Goal: Information Seeking & Learning: Find specific fact

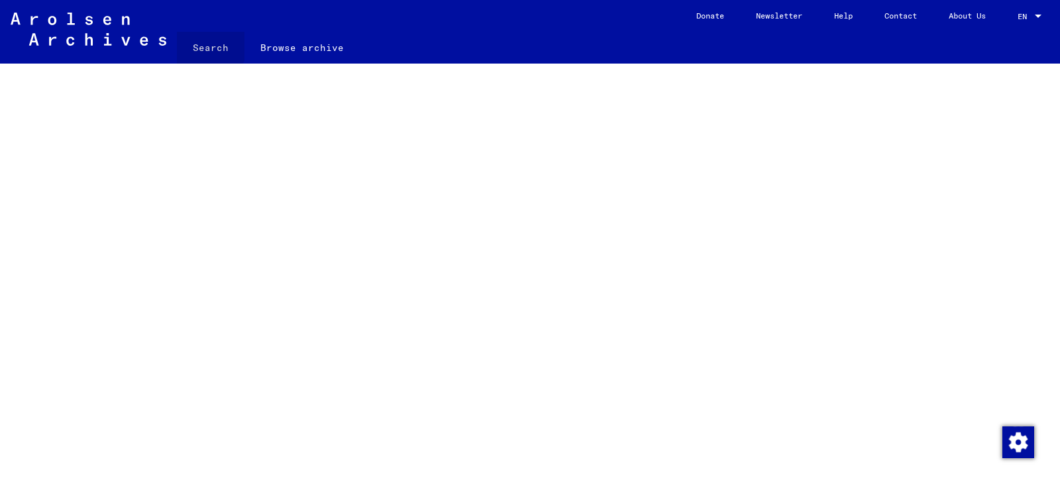
click at [207, 43] on link "Search" at bounding box center [211, 48] width 68 height 32
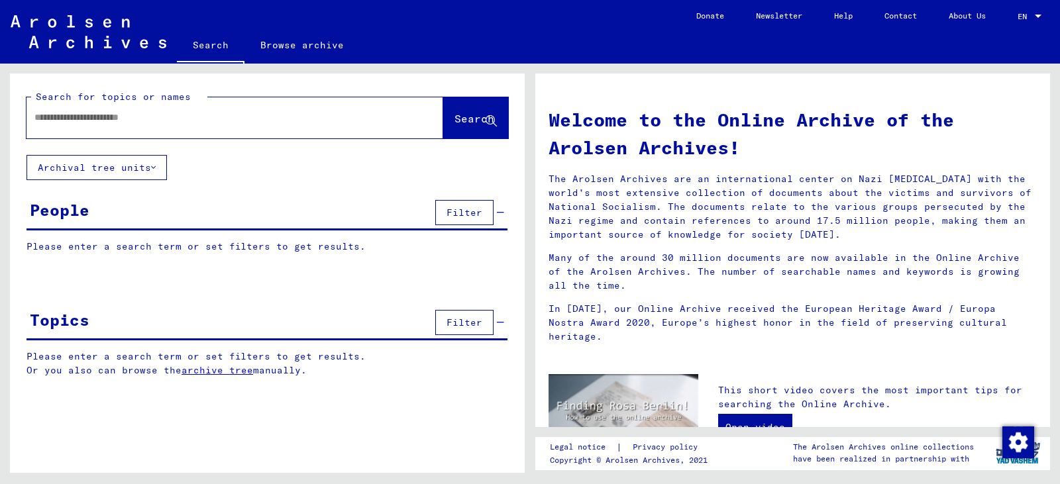
click at [231, 114] on input "text" at bounding box center [218, 118] width 369 height 14
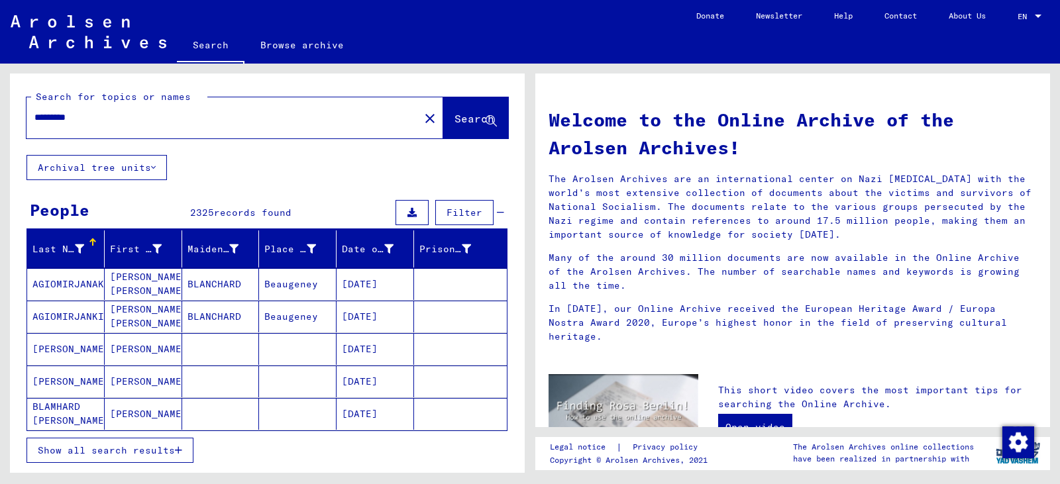
click at [231, 114] on input "*********" at bounding box center [218, 118] width 369 height 14
click at [454, 120] on span "Search" at bounding box center [474, 118] width 40 height 13
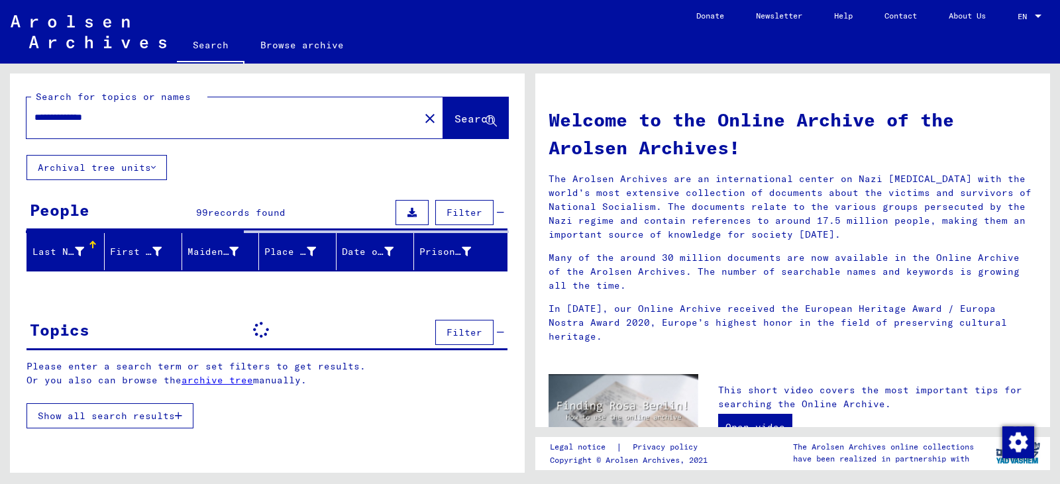
click at [443, 120] on button "Search" at bounding box center [475, 117] width 65 height 41
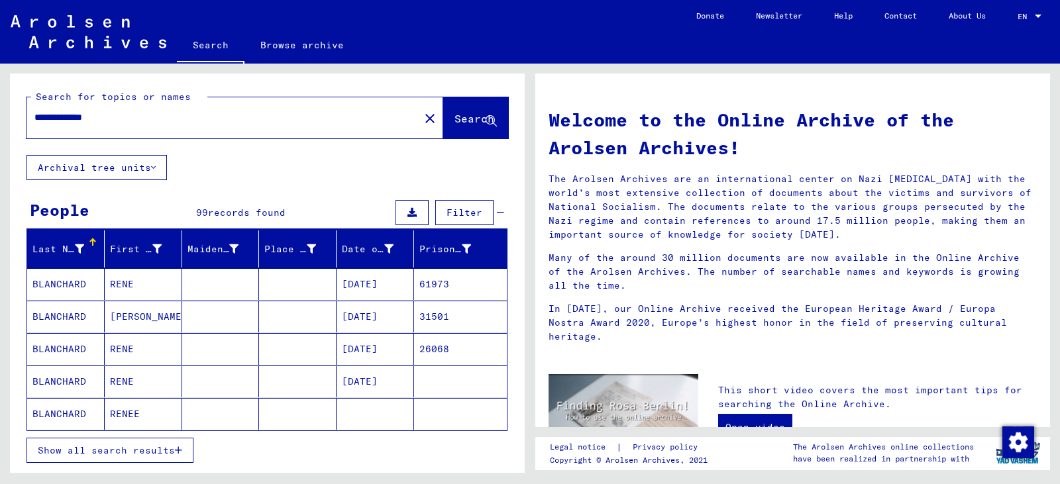
click at [172, 454] on span "Show all search results" at bounding box center [106, 450] width 137 height 12
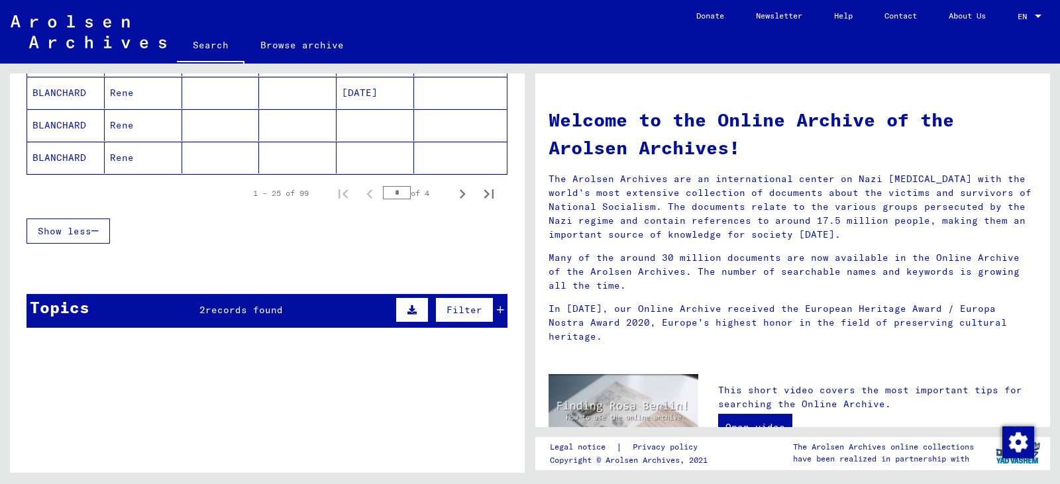
scroll to position [935, 0]
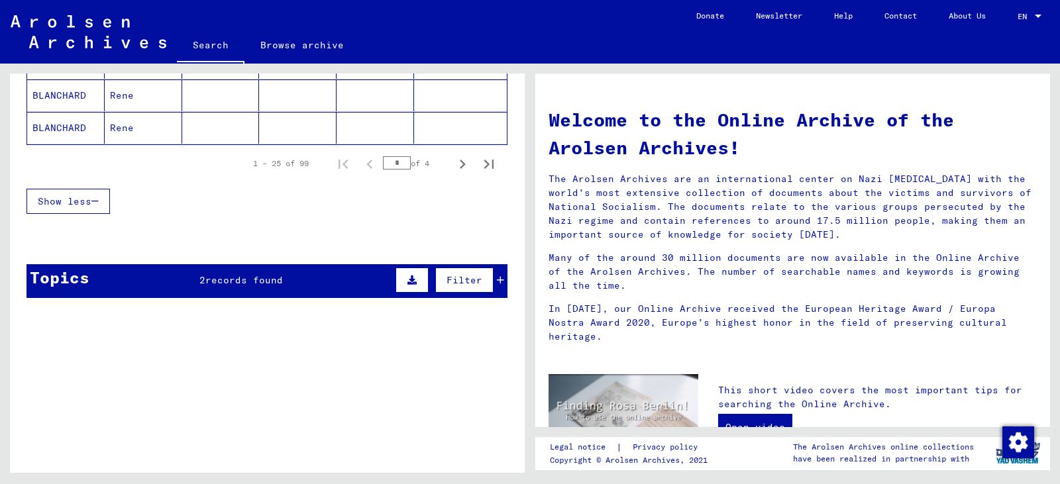
click at [407, 277] on icon at bounding box center [411, 280] width 9 height 9
click at [99, 316] on button at bounding box center [95, 315] width 42 height 25
click at [454, 283] on span "Filter" at bounding box center [464, 280] width 36 height 12
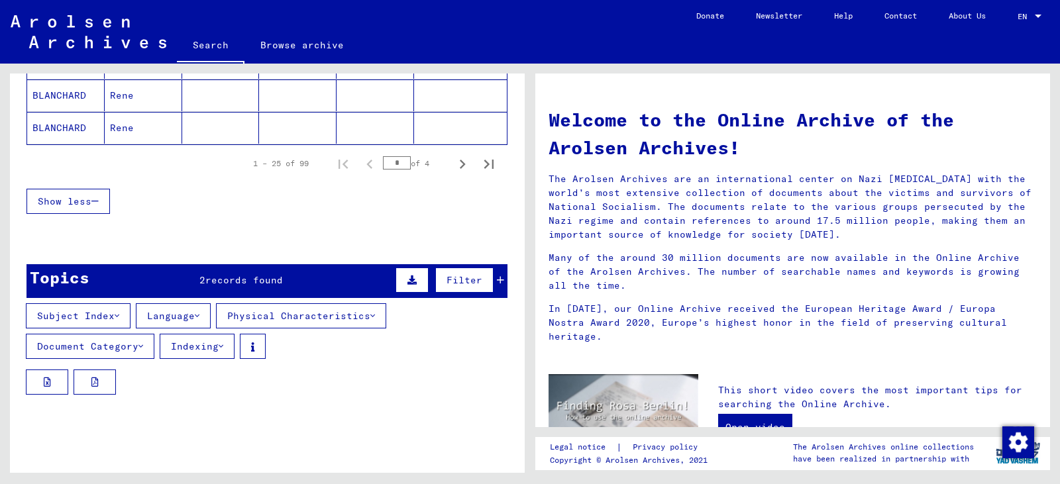
click at [126, 342] on button "Document Category" at bounding box center [90, 346] width 128 height 25
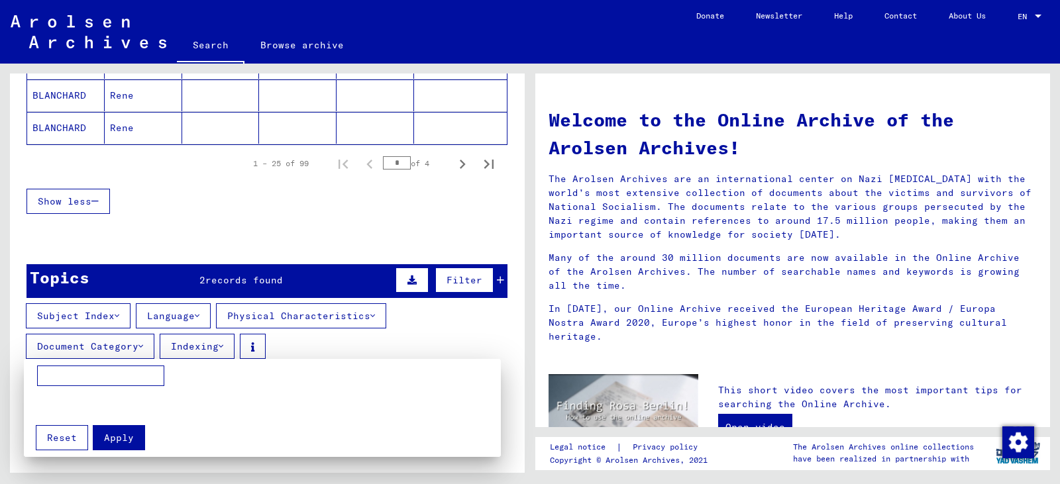
click at [522, 456] on div at bounding box center [530, 242] width 1060 height 484
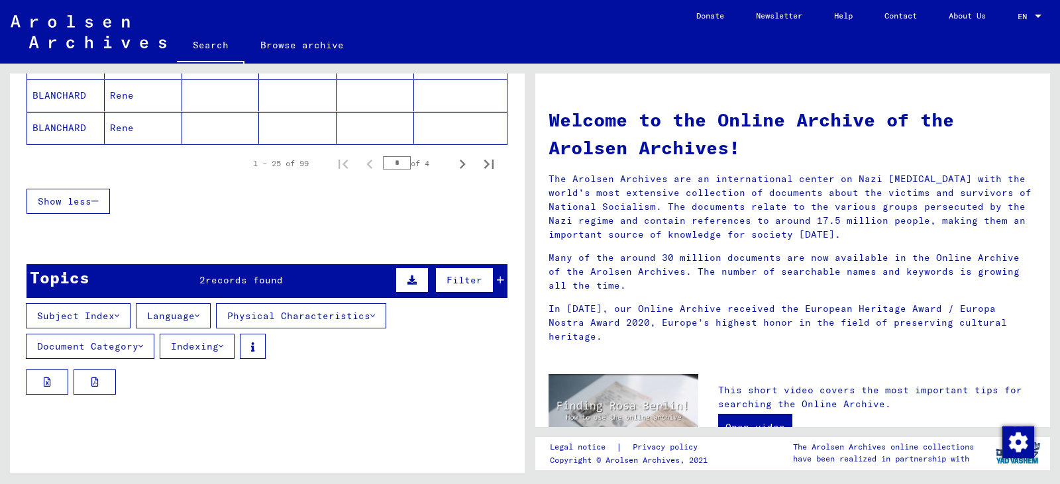
scroll to position [1037, 0]
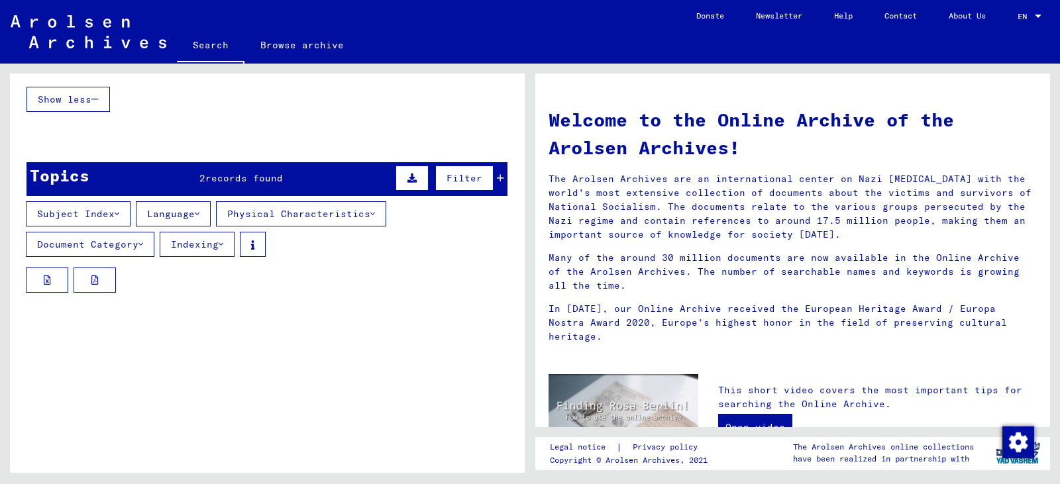
click at [103, 244] on button "Document Category" at bounding box center [90, 244] width 128 height 25
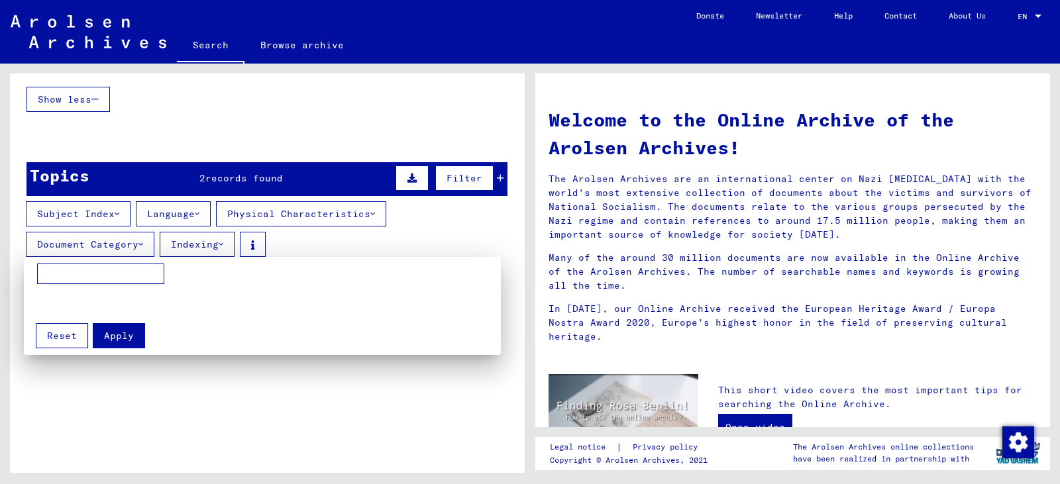
click at [257, 246] on div at bounding box center [530, 242] width 1060 height 484
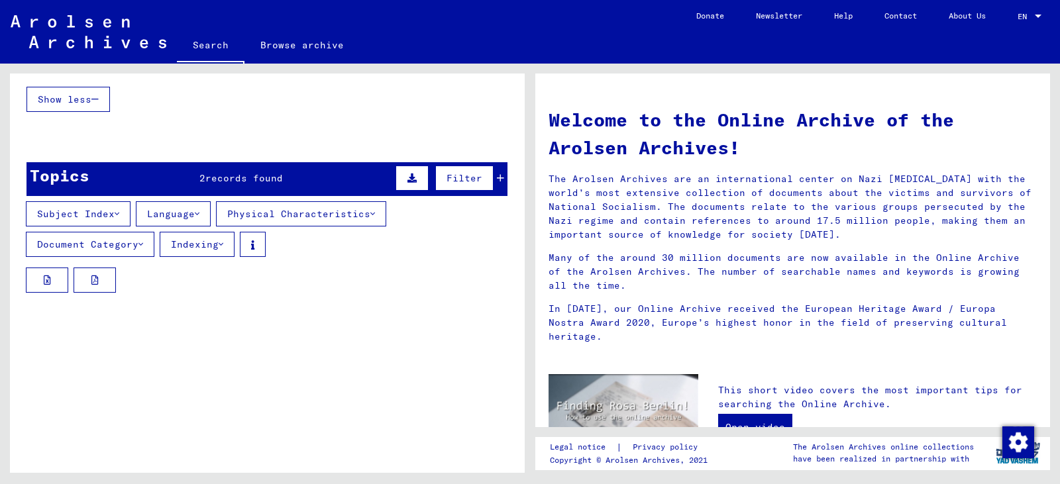
click at [186, 214] on button "Language" at bounding box center [173, 213] width 75 height 25
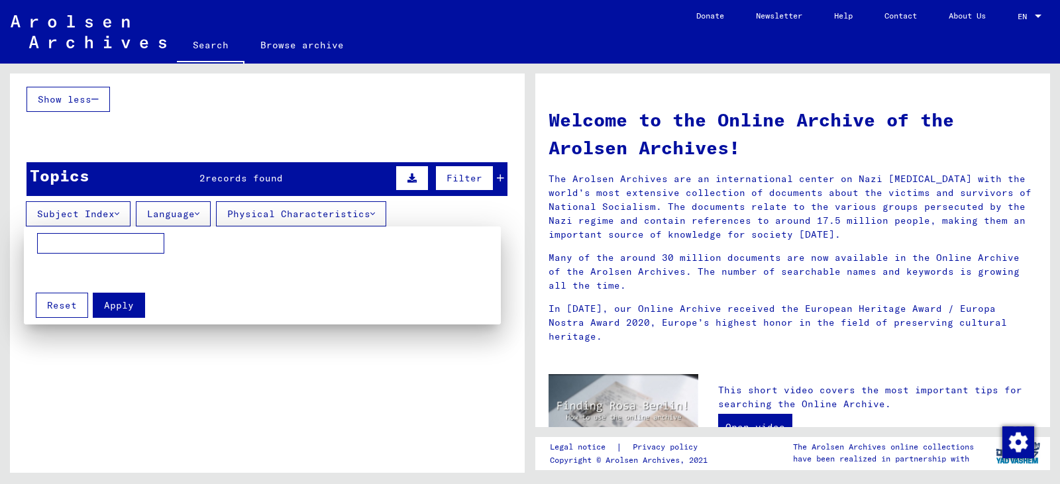
click at [186, 214] on div at bounding box center [530, 242] width 1060 height 484
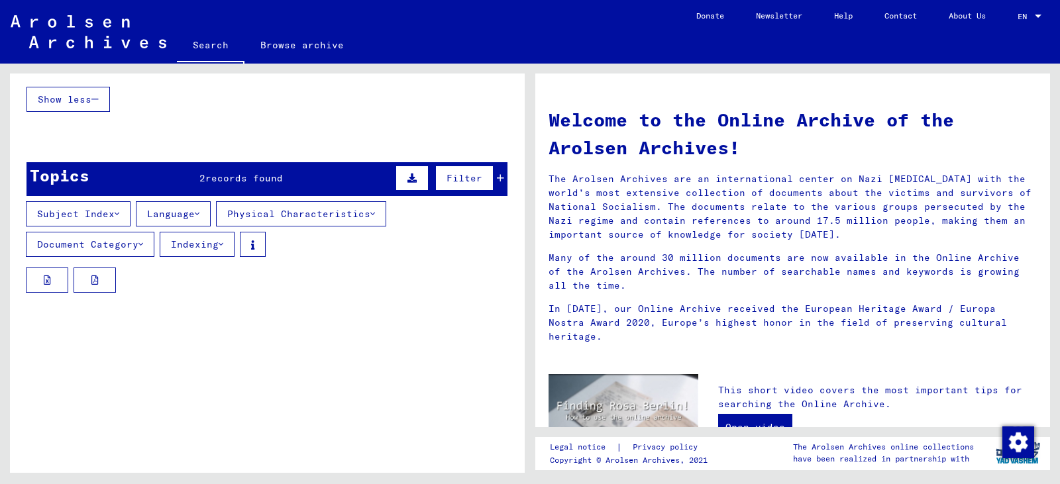
click at [249, 215] on button "Physical Characteristics" at bounding box center [301, 213] width 170 height 25
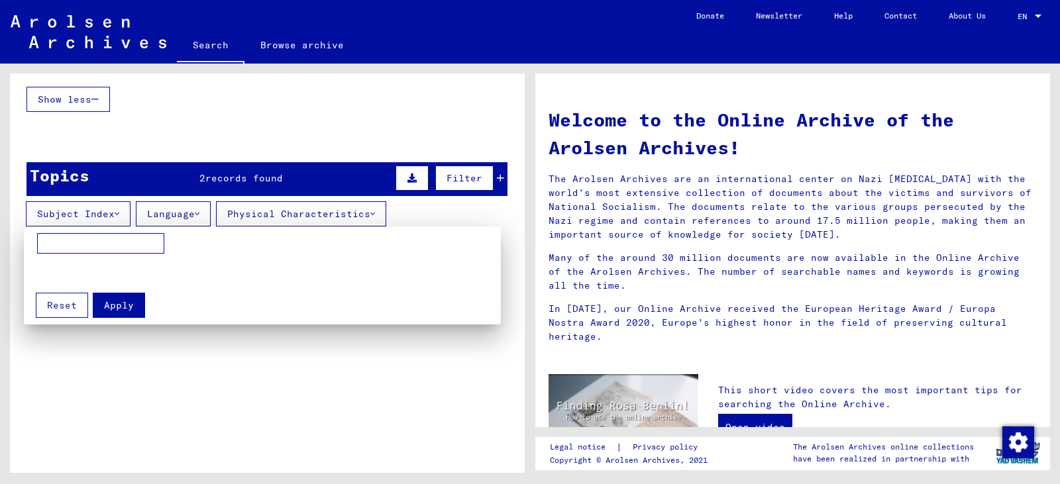
click at [76, 214] on div at bounding box center [530, 242] width 1060 height 484
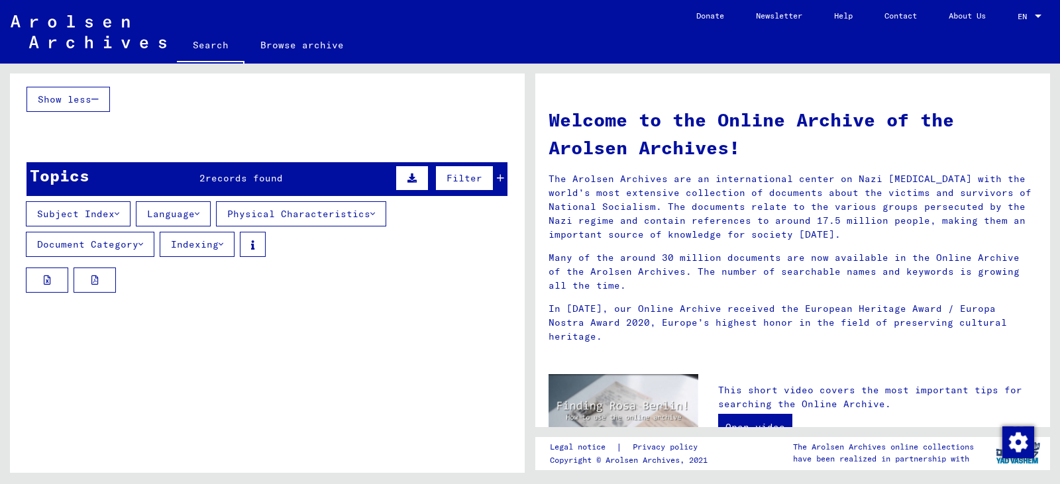
click at [76, 214] on button "Subject Index" at bounding box center [78, 213] width 105 height 25
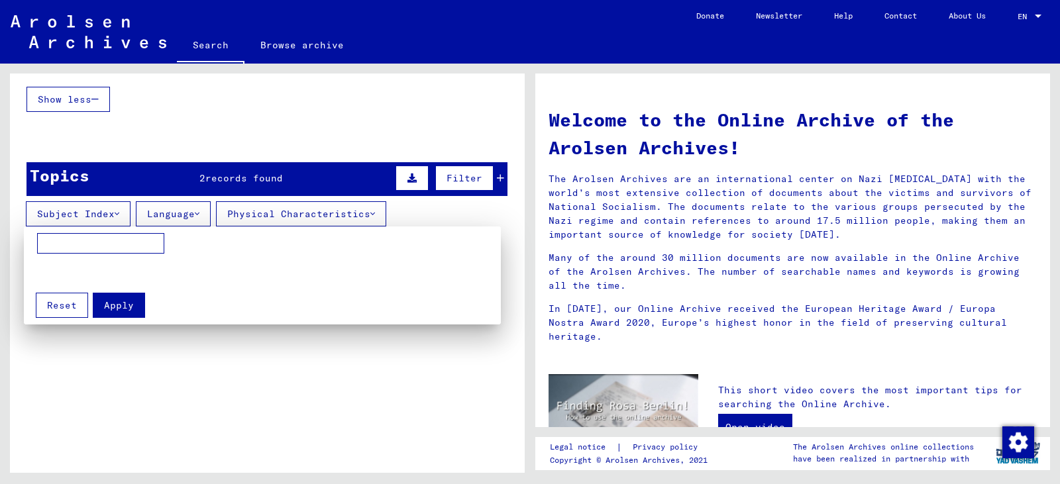
click at [76, 214] on div at bounding box center [530, 242] width 1060 height 484
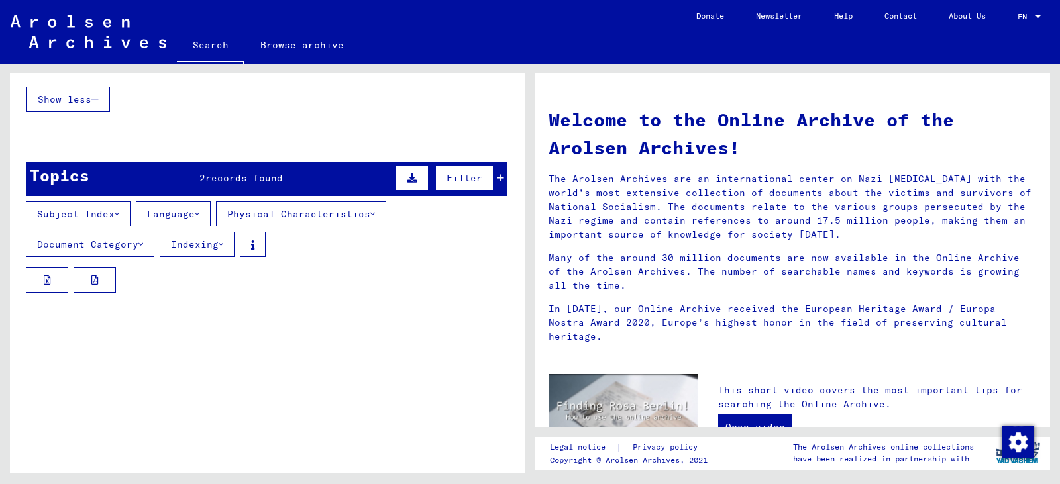
click at [210, 177] on span "records found" at bounding box center [243, 178] width 77 height 12
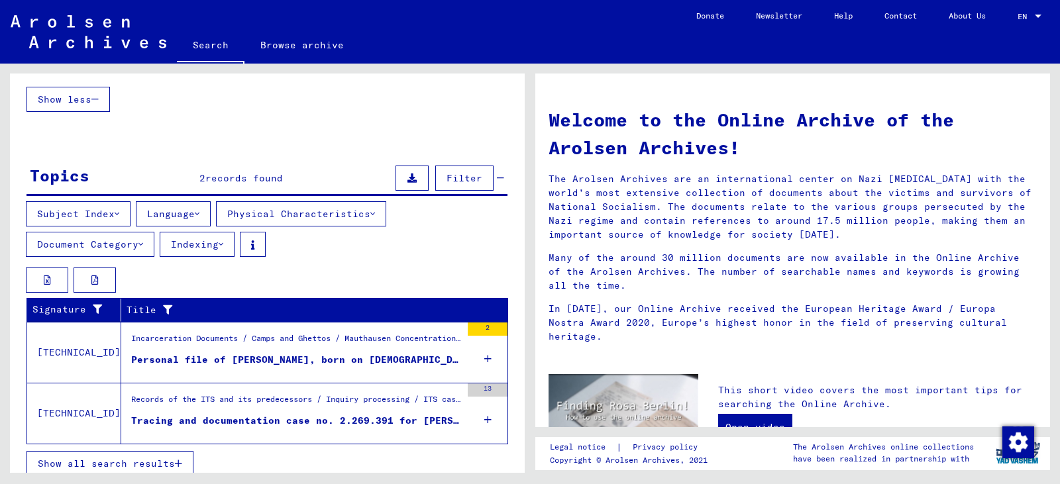
click at [231, 362] on div "Personal file of [PERSON_NAME], born on [DEMOGRAPHIC_DATA]" at bounding box center [296, 360] width 330 height 14
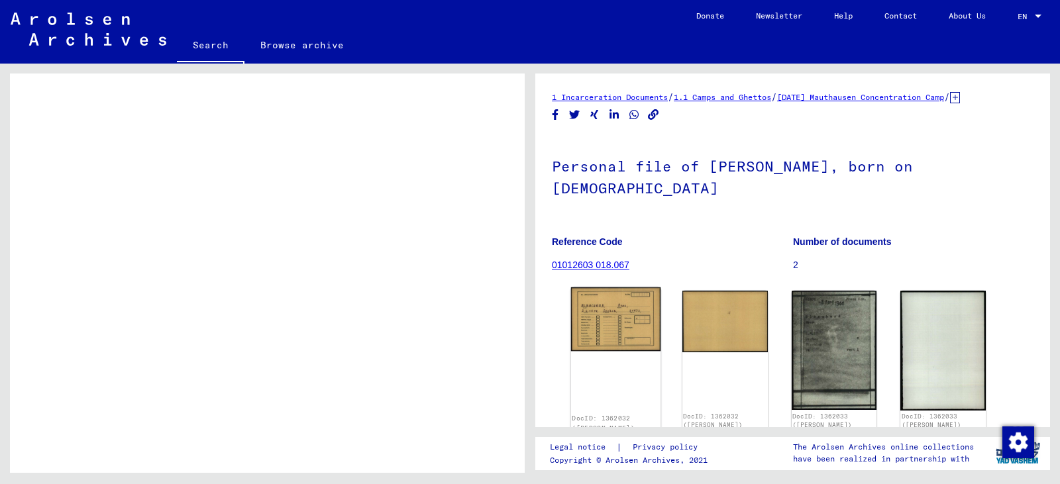
click at [605, 310] on img at bounding box center [615, 319] width 89 height 64
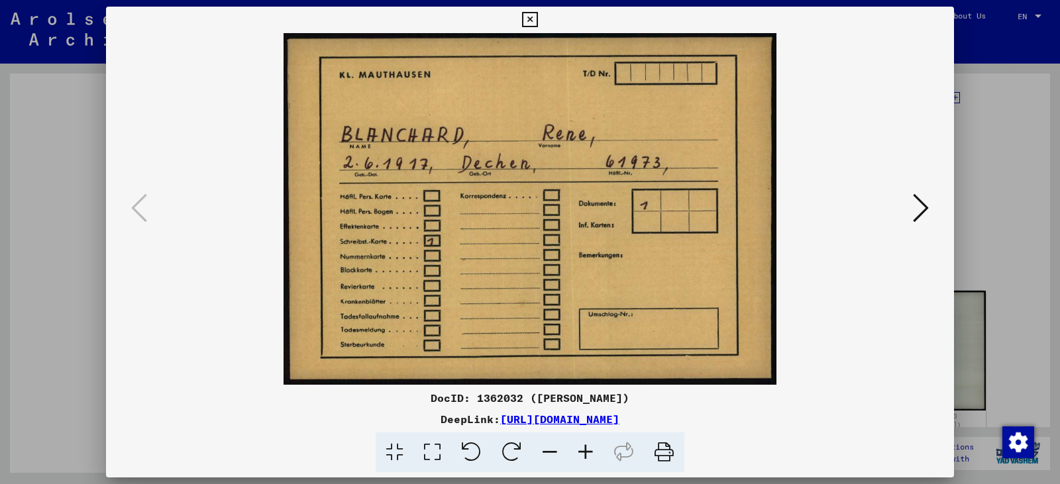
click at [605, 310] on img at bounding box center [530, 209] width 758 height 352
click at [917, 213] on icon at bounding box center [921, 208] width 16 height 32
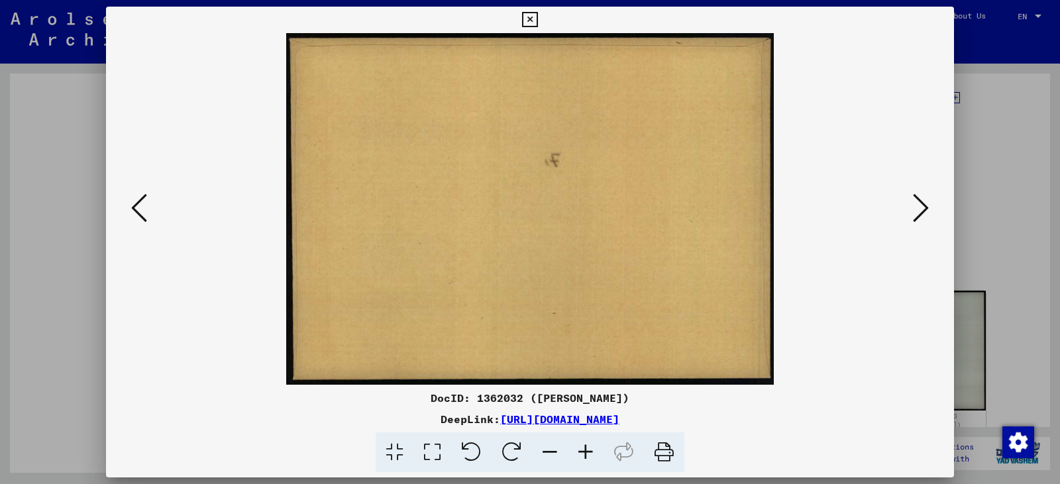
click at [917, 213] on icon at bounding box center [921, 208] width 16 height 32
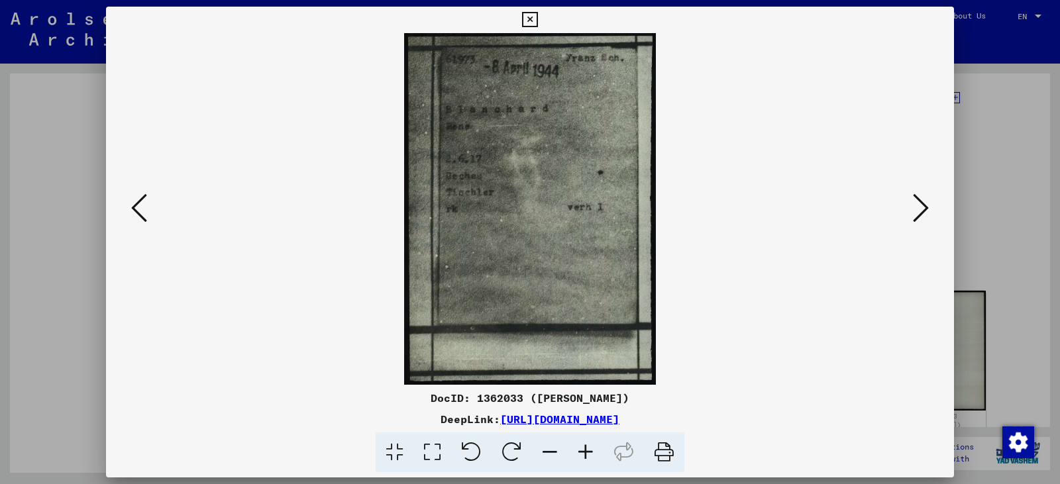
click at [917, 213] on icon at bounding box center [921, 208] width 16 height 32
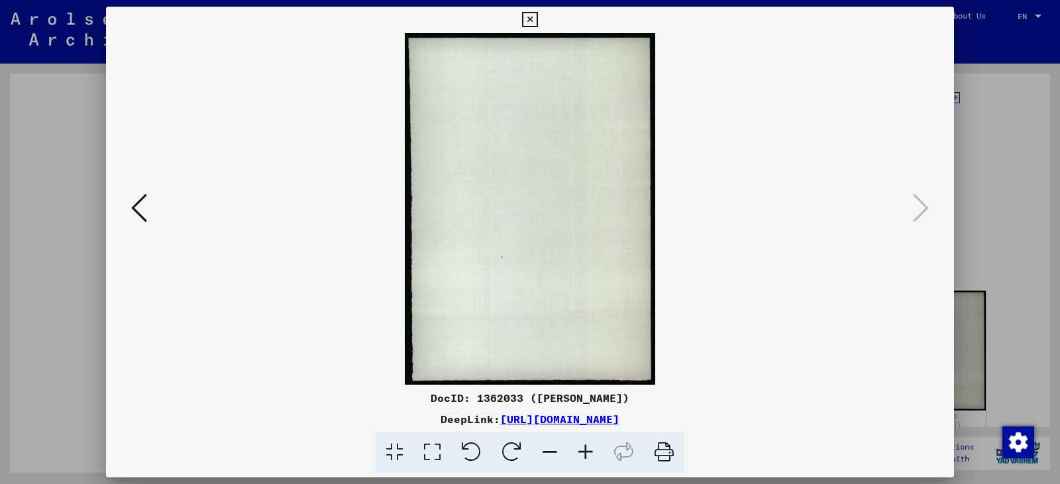
click at [531, 22] on icon at bounding box center [529, 20] width 15 height 16
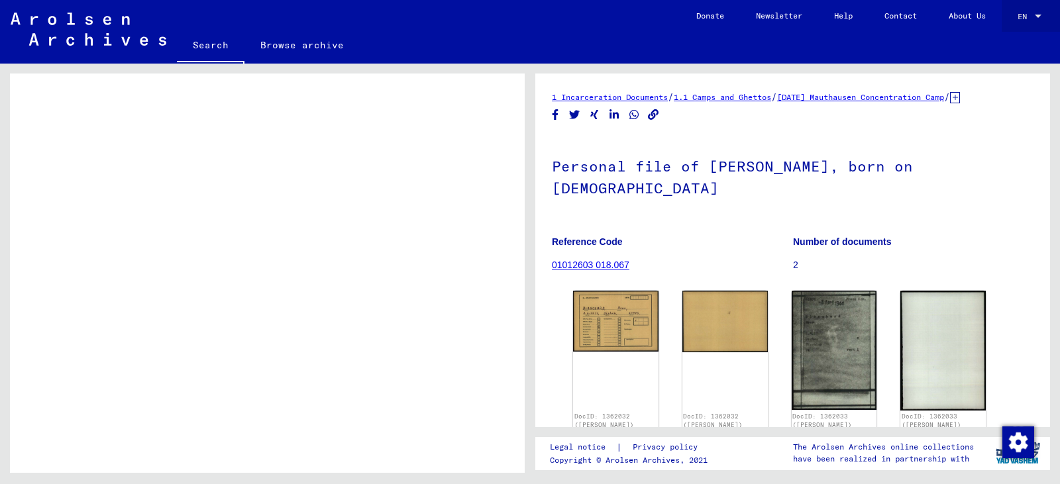
click at [1035, 15] on div at bounding box center [1038, 16] width 7 height 3
click at [1021, 21] on span "English" at bounding box center [1004, 24] width 32 height 10
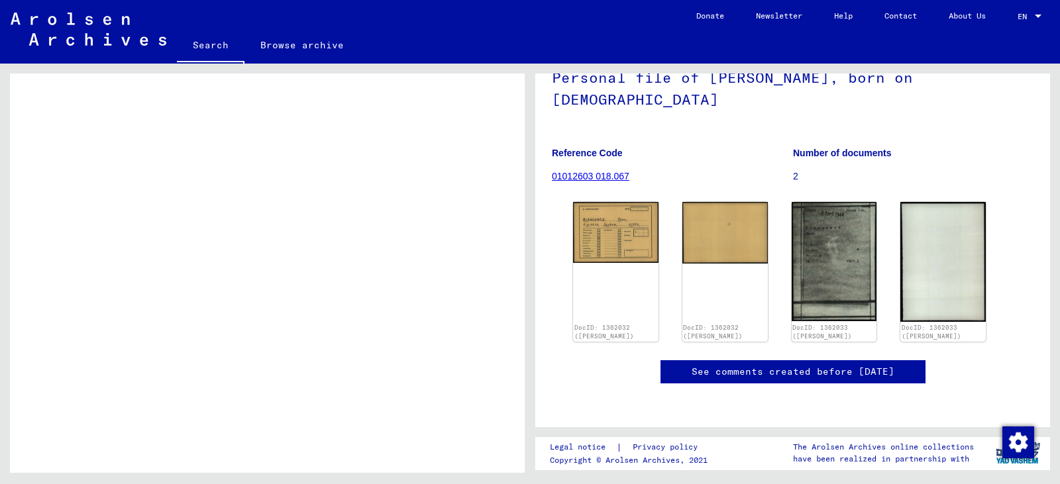
scroll to position [485, 0]
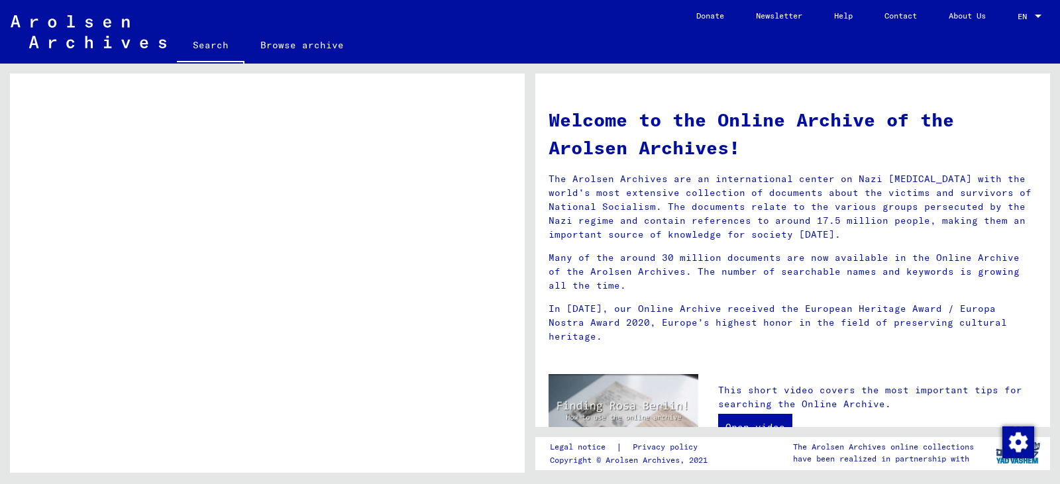
scroll to position [673, 0]
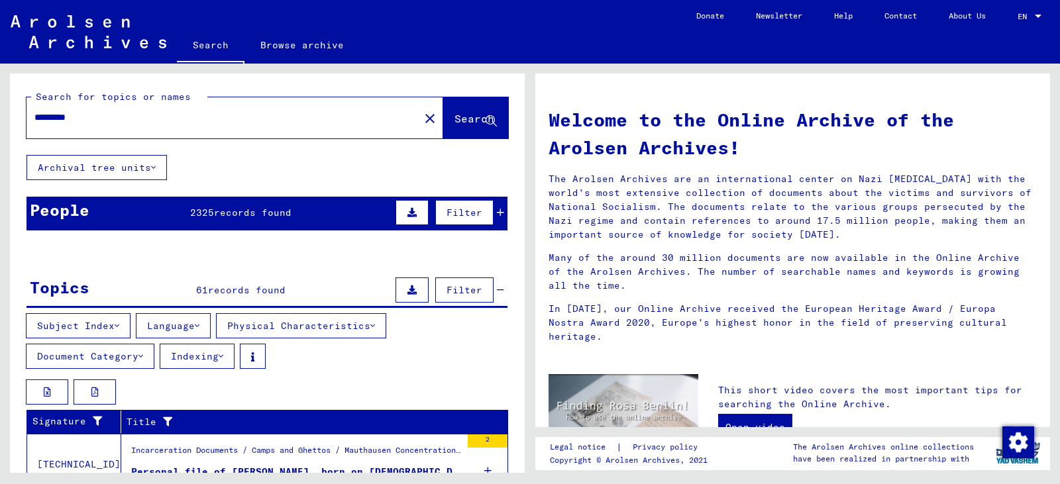
click at [101, 116] on input "*********" at bounding box center [218, 118] width 369 height 14
type input "**********"
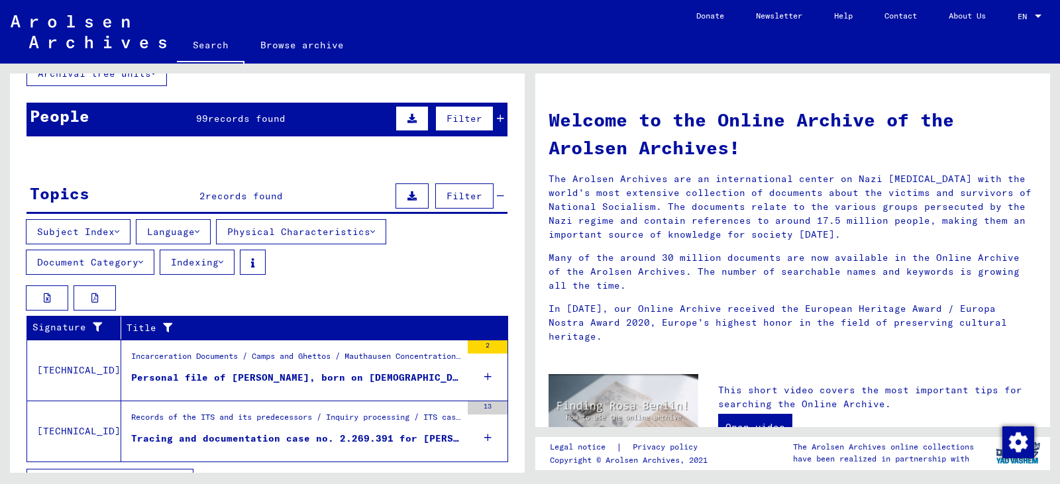
scroll to position [123, 0]
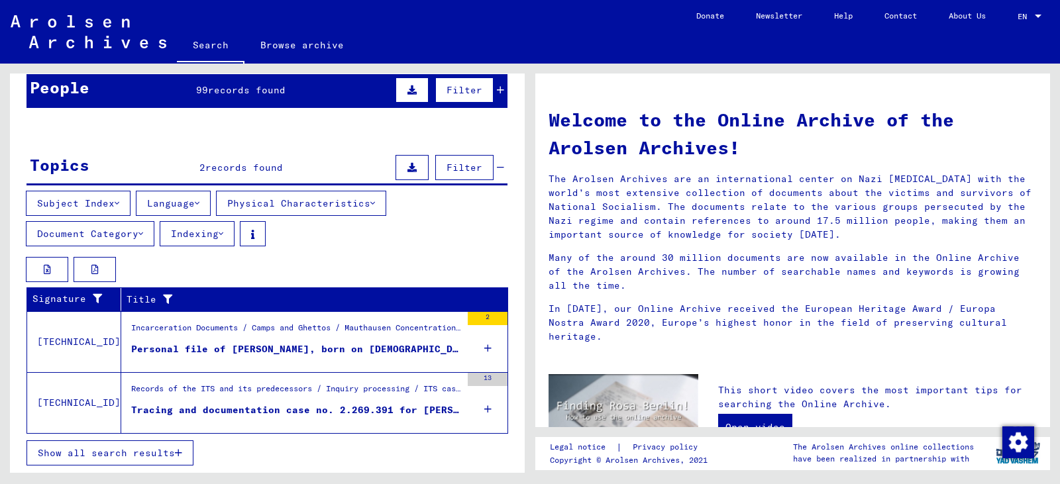
click at [254, 388] on div "Records of the ITS and its predecessors / Inquiry processing / ITS case files a…" at bounding box center [296, 392] width 330 height 19
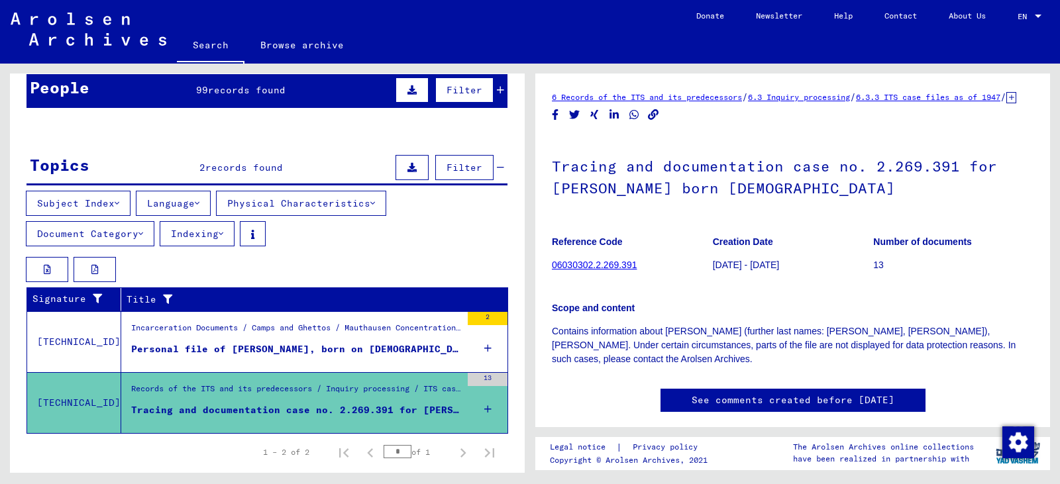
click at [643, 96] on link "6 Records of the ITS and its predecessors" at bounding box center [647, 97] width 190 height 10
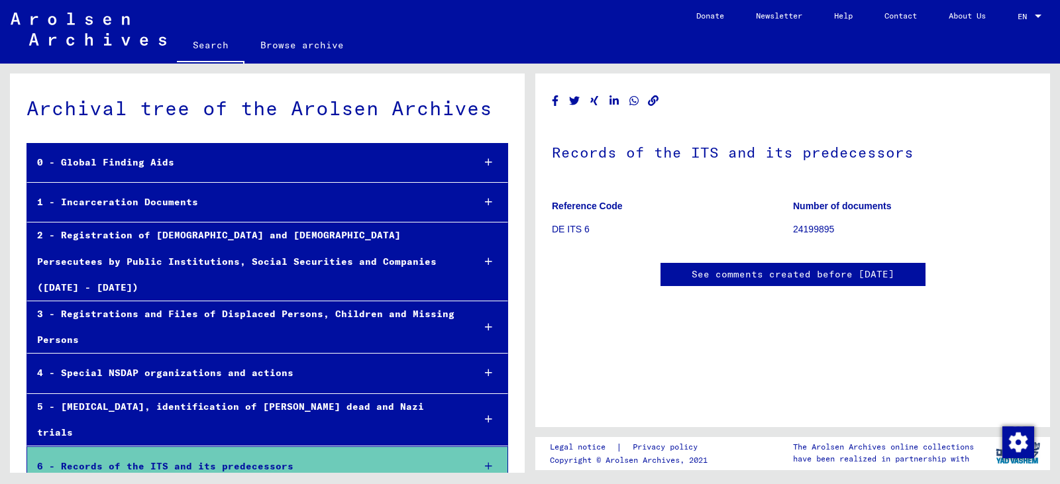
scroll to position [1, 0]
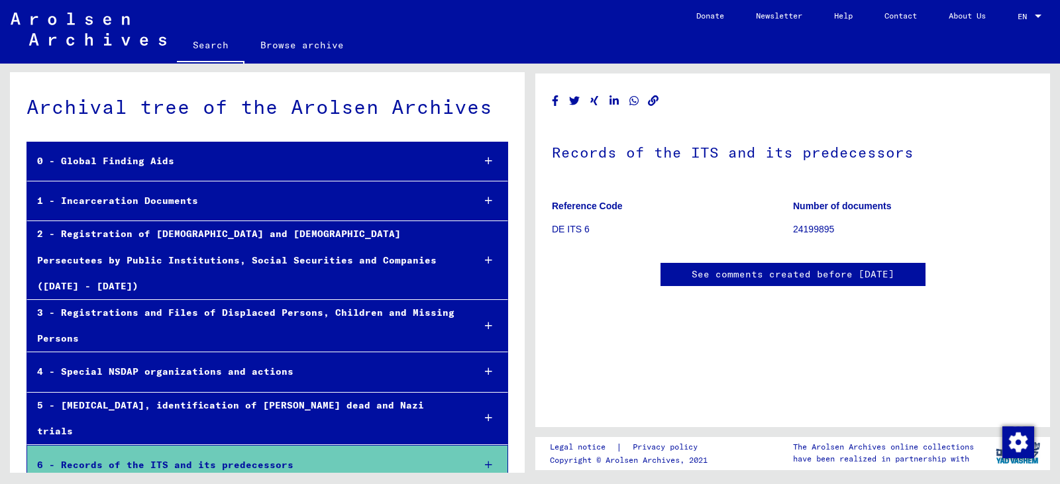
click at [1056, 319] on div "Records of the ITS and its predecessors Reference Code DE ITS 6 Number of docum…" at bounding box center [796, 268] width 530 height 409
drag, startPoint x: 1056, startPoint y: 319, endPoint x: 1041, endPoint y: 330, distance: 18.0
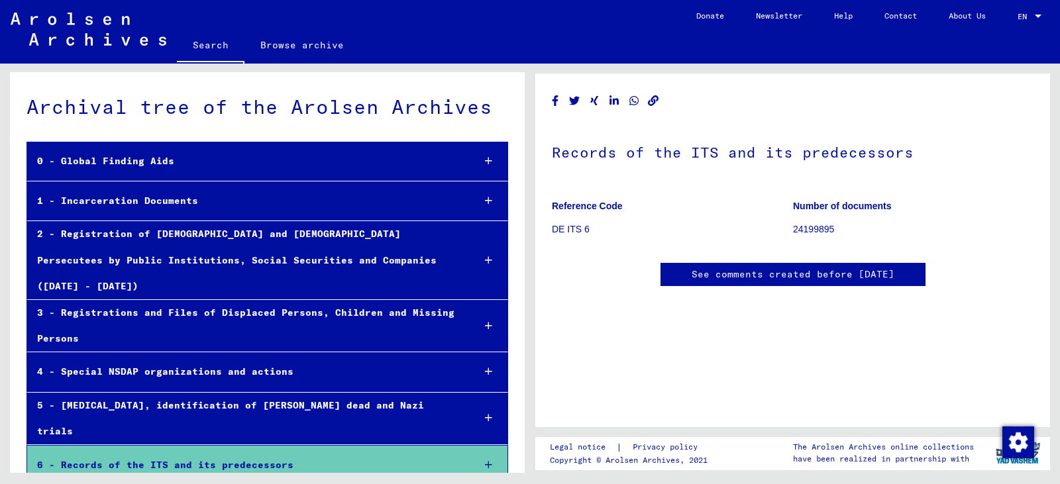
click at [1041, 330] on div "Records of the ITS and its predecessors Reference Code DE ITS 6 Number of docum…" at bounding box center [796, 268] width 530 height 409
click at [1058, 164] on div "Records of the ITS and its predecessors Reference Code DE ITS 6 Number of docum…" at bounding box center [796, 268] width 530 height 409
click at [1053, 432] on div "Records of the ITS and its predecessors Reference Code DE ITS 6 Number of docum…" at bounding box center [796, 268] width 530 height 409
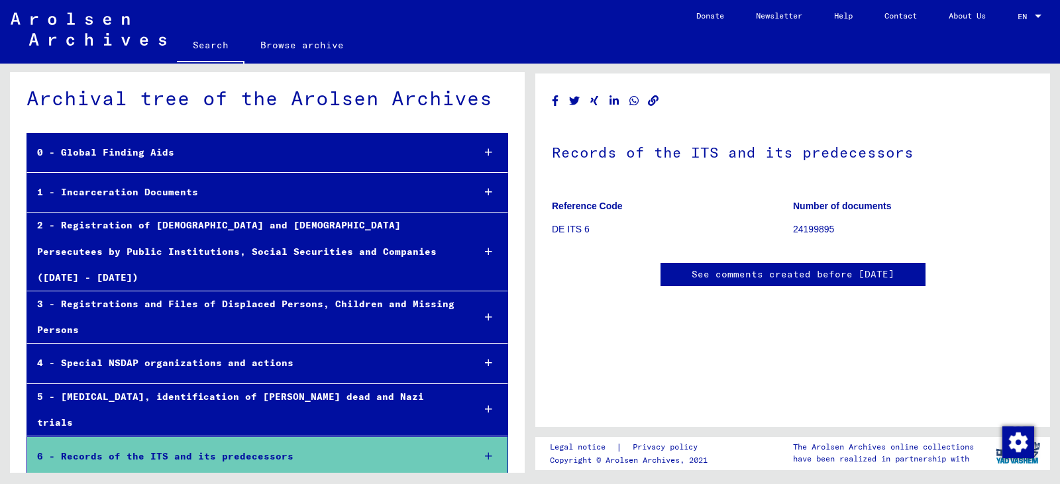
scroll to position [18, 0]
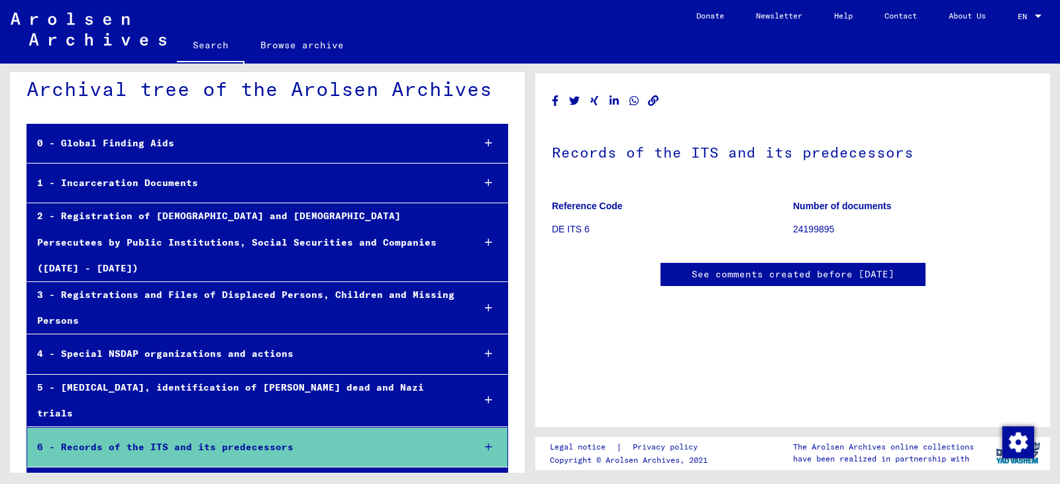
click at [364, 468] on div "7 - Archival records of microforms (new material / document acquisition)" at bounding box center [244, 494] width 435 height 52
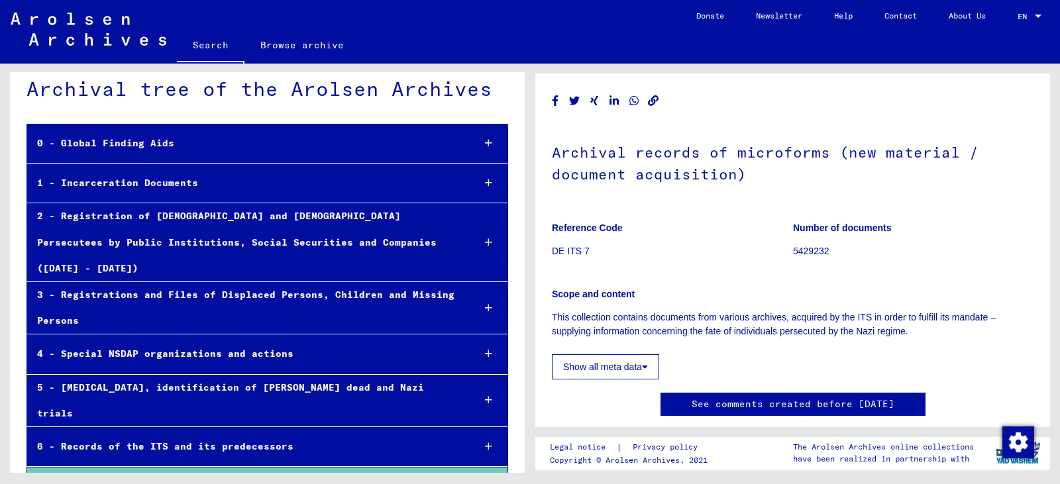
click at [813, 403] on link "See comments created before [DATE]" at bounding box center [792, 404] width 203 height 14
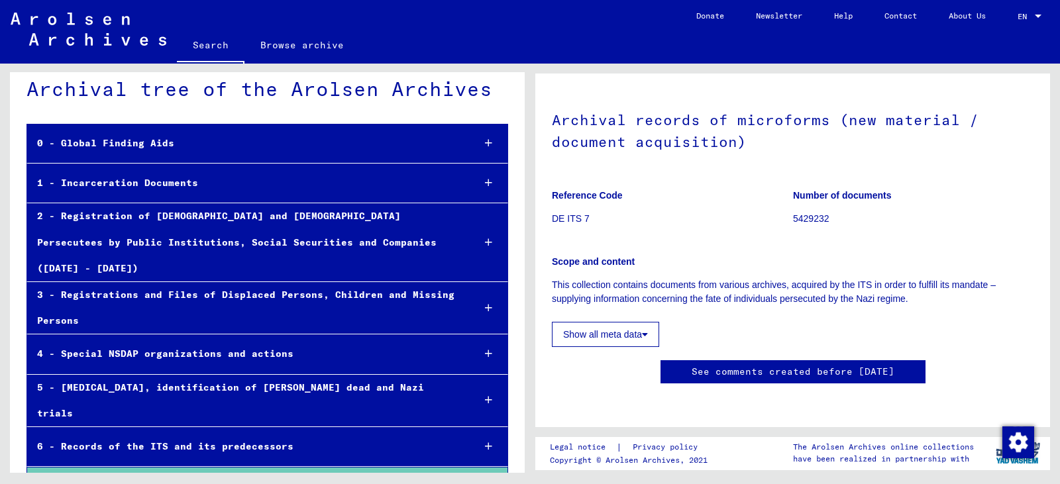
scroll to position [801, 0]
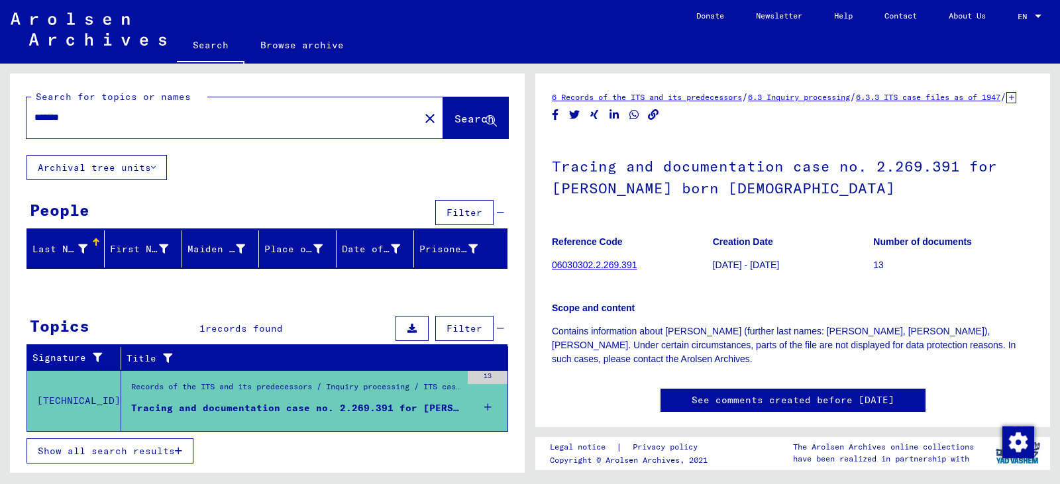
click at [764, 407] on div "See comments created before [DATE]" at bounding box center [792, 400] width 265 height 23
click at [765, 407] on link "See comments created before [DATE]" at bounding box center [792, 400] width 203 height 14
